Goal: Transaction & Acquisition: Purchase product/service

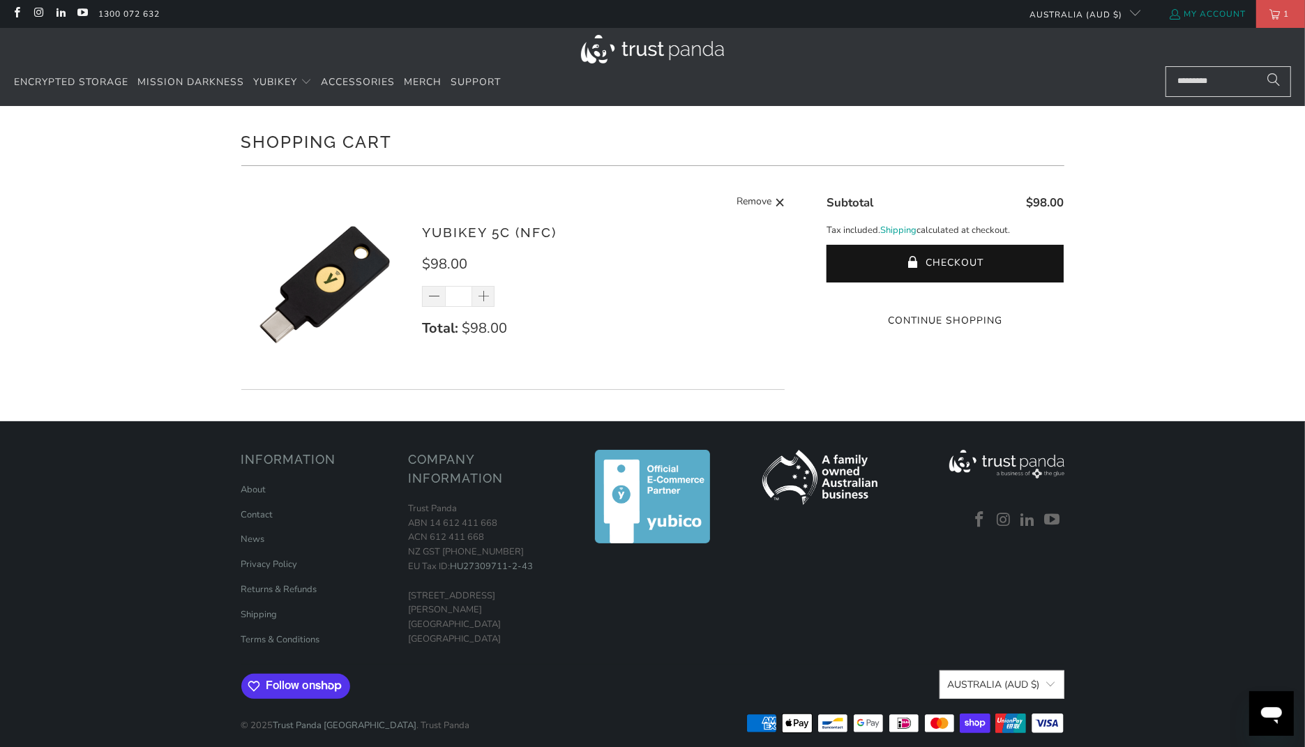
click at [1209, 17] on link "My Account" at bounding box center [1206, 13] width 77 height 15
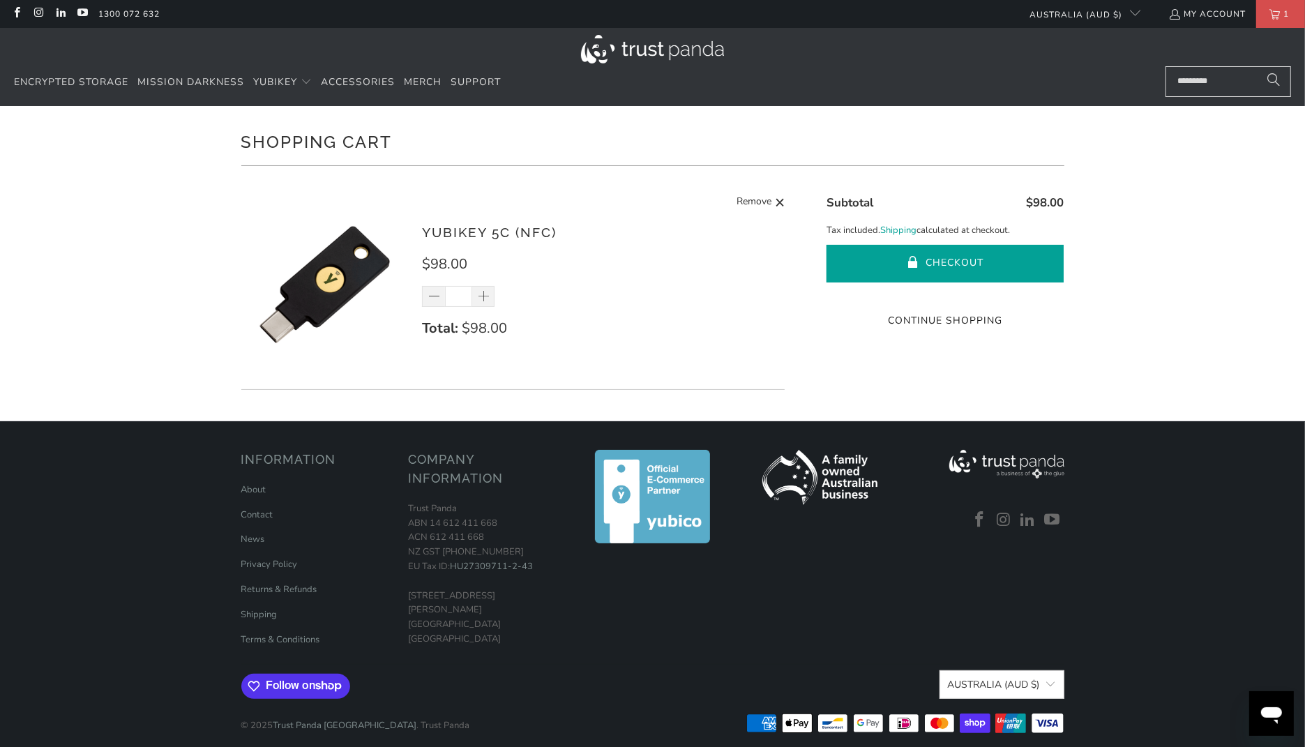
click at [935, 255] on button "Checkout" at bounding box center [945, 264] width 237 height 38
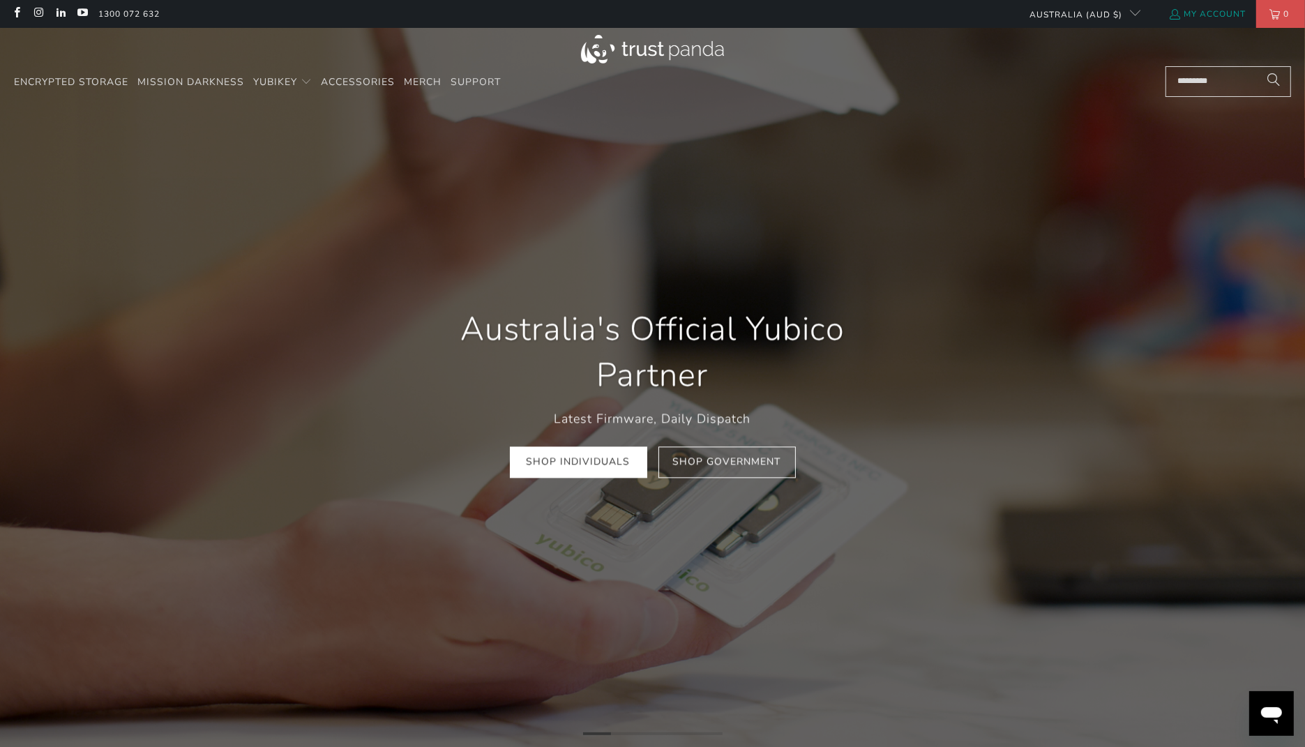
click at [1205, 20] on link "My Account" at bounding box center [1206, 13] width 77 height 15
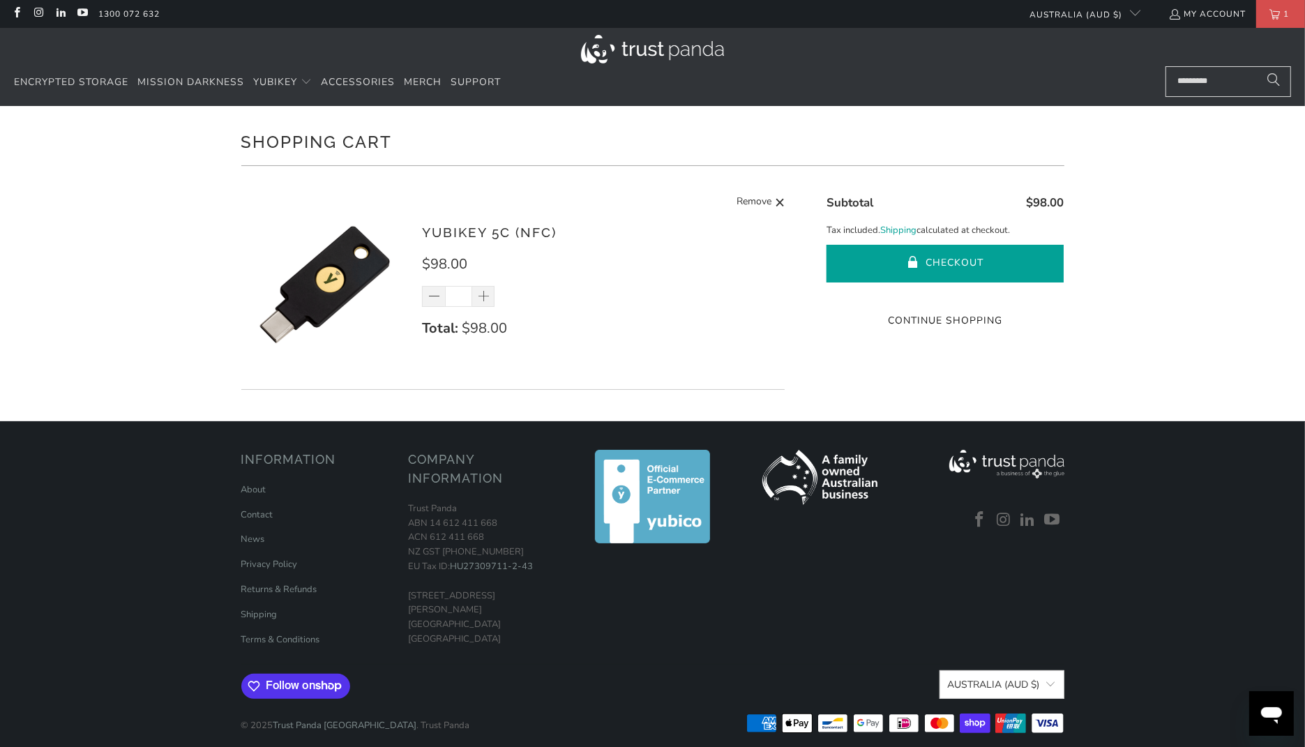
click at [915, 270] on span "submit" at bounding box center [914, 264] width 12 height 14
